Goal: Information Seeking & Learning: Learn about a topic

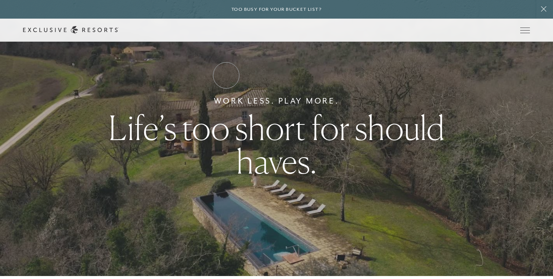
click at [0, 0] on link "Residence Collection" at bounding box center [0, 0] width 0 height 0
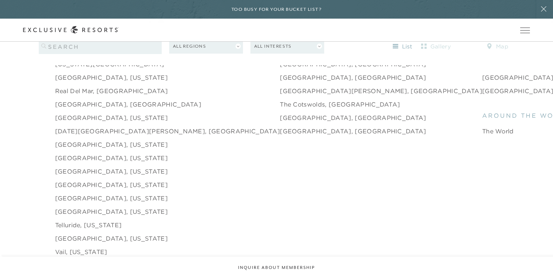
scroll to position [1197, 0]
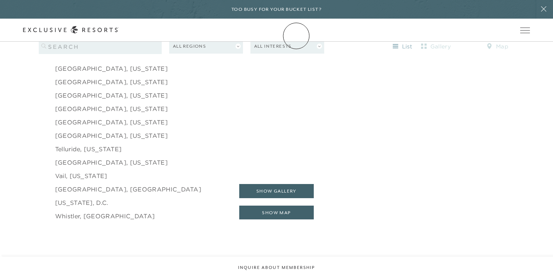
click at [0, 0] on link "Membership" at bounding box center [0, 0] width 0 height 0
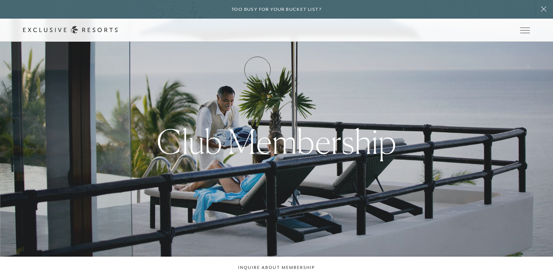
click at [0, 0] on link "How it works" at bounding box center [0, 0] width 0 height 0
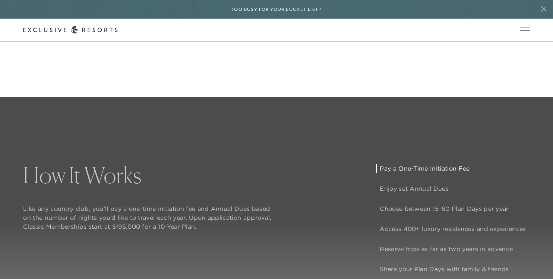
scroll to position [566, 0]
